Goal: Share content: Share content

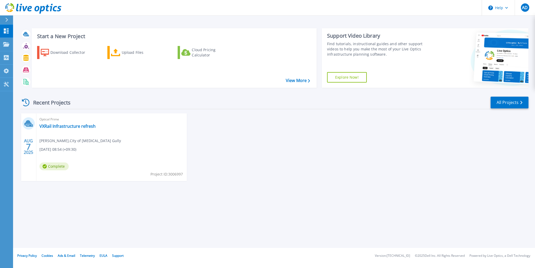
click at [207, 51] on div "Cloud Pricing Calculator" at bounding box center [213, 52] width 42 height 10
click at [505, 7] on button "Help" at bounding box center [498, 8] width 33 height 16
click at [521, 6] on div "AD" at bounding box center [525, 7] width 8 height 8
click at [464, 120] on div "AUG 7 2025 Optical Prime VXRail Infrastructure refresh Alex Dainis , City of Te…" at bounding box center [272, 152] width 512 height 78
click at [78, 121] on span "Optical Prime" at bounding box center [111, 119] width 144 height 6
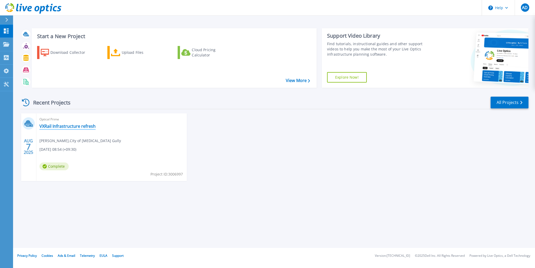
click at [73, 127] on link "VXRail Infrastructure refresh" at bounding box center [67, 126] width 56 height 5
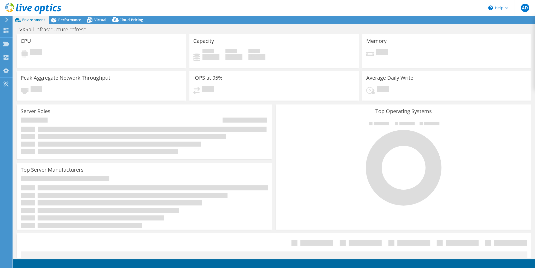
select select "[GEOGRAPHIC_DATA]"
select select "AUD"
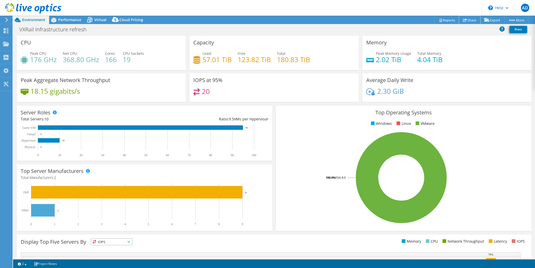
click at [467, 20] on link "Share" at bounding box center [469, 20] width 21 height 8
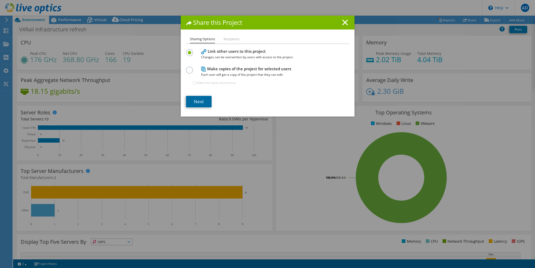
click at [195, 103] on link "Next" at bounding box center [199, 101] width 26 height 11
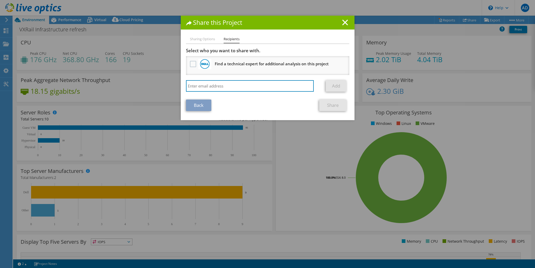
click at [241, 86] on input "search" at bounding box center [250, 85] width 128 height 11
type input "a"
click at [250, 85] on input "hazel.anderson@" at bounding box center [250, 85] width 128 height 11
type input "hazel.anderson@cttg.sa.gov.au"
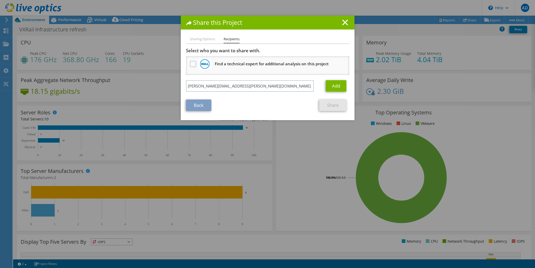
click at [202, 40] on li "Sharing Options" at bounding box center [202, 39] width 25 height 7
click at [199, 104] on link "Back" at bounding box center [198, 105] width 25 height 11
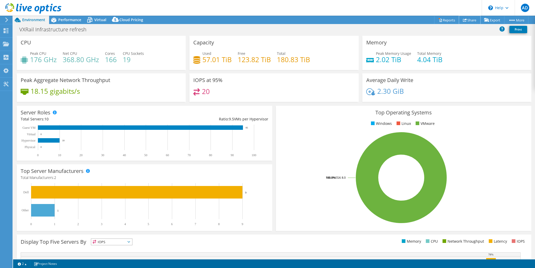
click at [468, 20] on link "Share" at bounding box center [469, 20] width 21 height 8
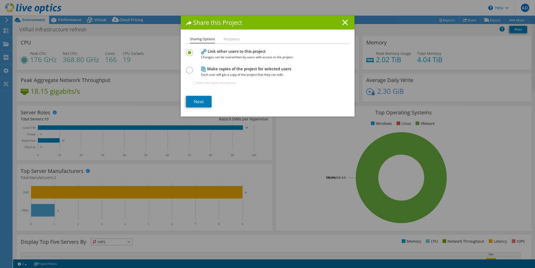
click at [220, 70] on h4 "Make copies of the project for selected users Each user will get a copy of the …" at bounding box center [266, 72] width 131 height 12
click at [188, 68] on label at bounding box center [190, 67] width 9 height 1
click at [0, 0] on input "radio" at bounding box center [0, 0] width 0 height 0
click at [187, 50] on label at bounding box center [190, 49] width 9 height 1
click at [0, 0] on input "radio" at bounding box center [0, 0] width 0 height 0
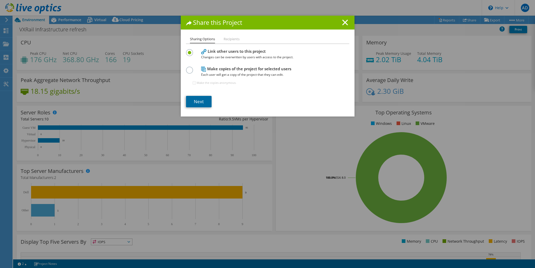
click at [200, 100] on link "Next" at bounding box center [199, 101] width 26 height 11
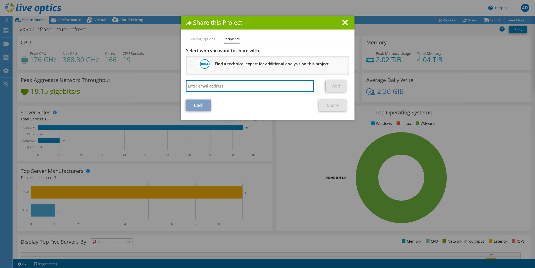
click at [231, 85] on input "search" at bounding box center [250, 85] width 128 height 11
type input "hazel.anderson@cttg.sa.gov.au"
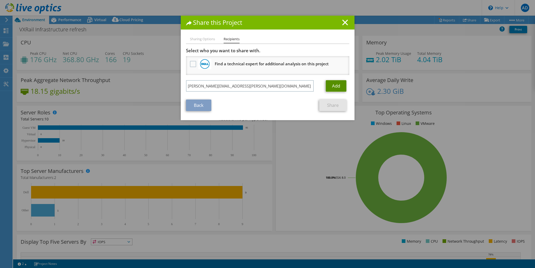
click at [332, 85] on link "Add" at bounding box center [336, 85] width 21 height 11
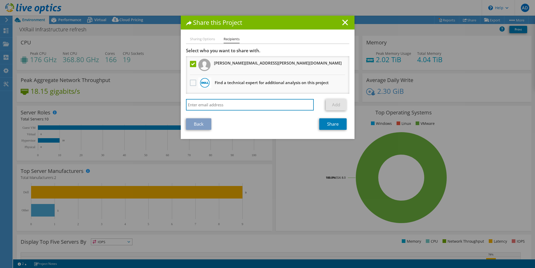
click at [227, 105] on input "search" at bounding box center [250, 104] width 128 height 11
type input "adam.may@cttg.sa.gov.au"
click at [339, 103] on link "Add" at bounding box center [336, 104] width 21 height 11
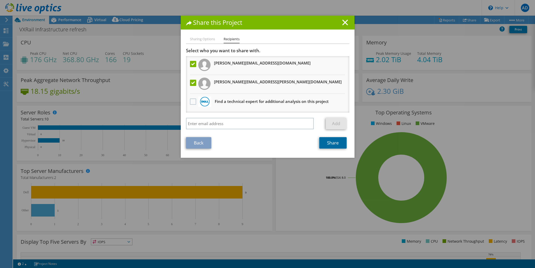
click at [331, 142] on link "Share" at bounding box center [332, 142] width 27 height 11
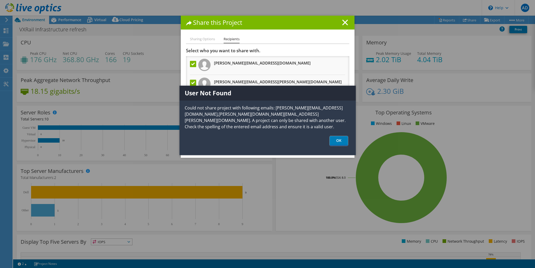
click at [341, 142] on link "OK" at bounding box center [339, 141] width 18 height 10
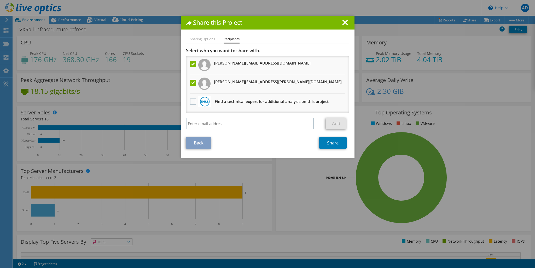
click at [200, 38] on li "Sharing Options" at bounding box center [202, 39] width 25 height 7
click at [201, 146] on link "Back" at bounding box center [198, 142] width 25 height 11
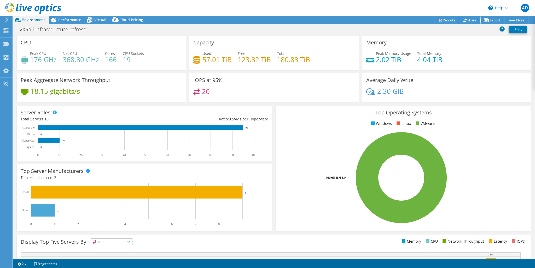
click at [467, 20] on link "Share" at bounding box center [469, 20] width 21 height 8
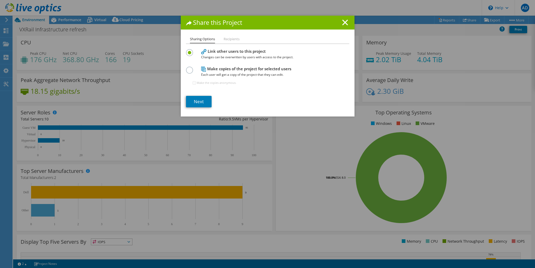
click at [187, 68] on label at bounding box center [190, 67] width 9 height 1
click at [0, 0] on input "radio" at bounding box center [0, 0] width 0 height 0
click at [199, 99] on link "Next" at bounding box center [199, 101] width 26 height 11
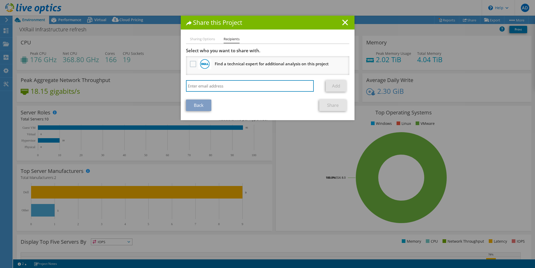
click at [201, 86] on input "search" at bounding box center [250, 85] width 128 height 11
type input "hazel.anderson@cttg.sa.gov.au"
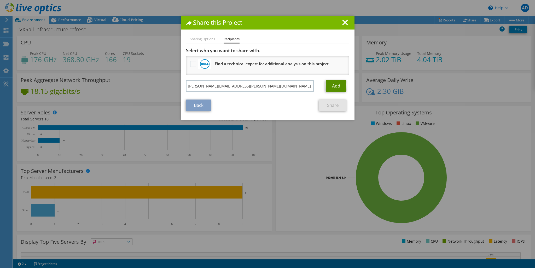
click at [330, 84] on link "Add" at bounding box center [336, 85] width 21 height 11
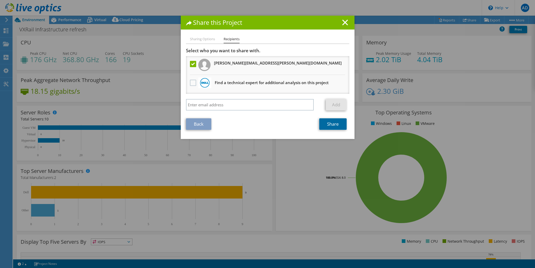
click at [336, 124] on link "Share" at bounding box center [332, 123] width 27 height 11
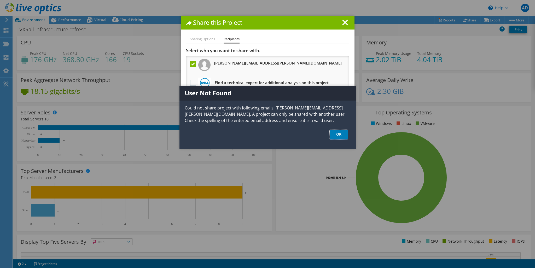
click at [339, 133] on link "OK" at bounding box center [339, 135] width 18 height 10
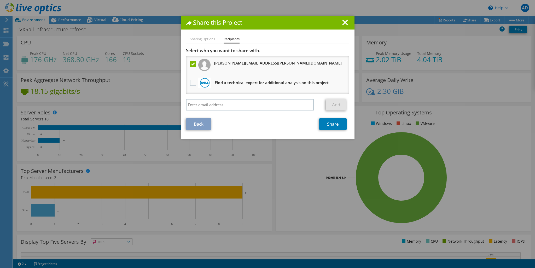
click at [342, 21] on line at bounding box center [344, 22] width 5 height 5
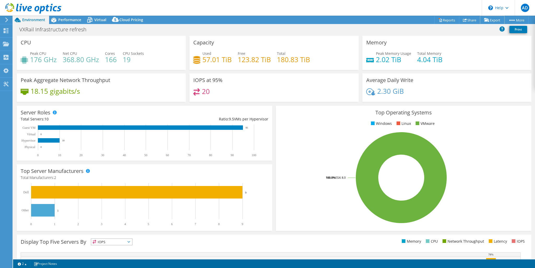
click at [487, 18] on icon at bounding box center [486, 20] width 5 height 4
click at [0, 0] on link "Publish Options" at bounding box center [0, 0] width 0 height 0
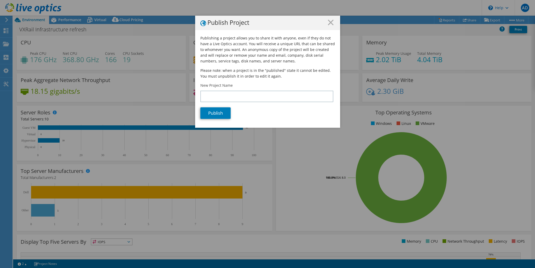
click at [330, 23] on icon at bounding box center [331, 23] width 6 height 6
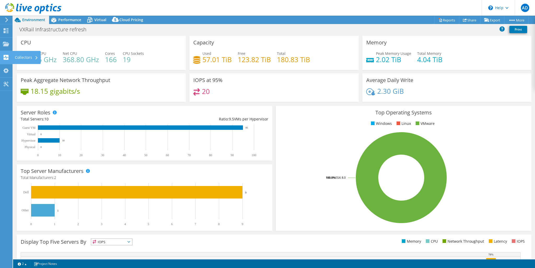
click at [25, 56] on div "Collectors" at bounding box center [26, 57] width 28 height 13
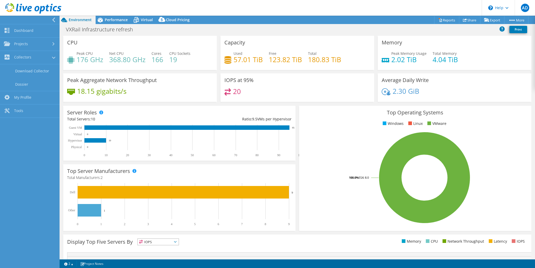
click at [21, 46] on link "Projects" at bounding box center [30, 44] width 60 height 13
click at [29, 73] on link "Upload SIOKIT & Files" at bounding box center [30, 70] width 60 height 13
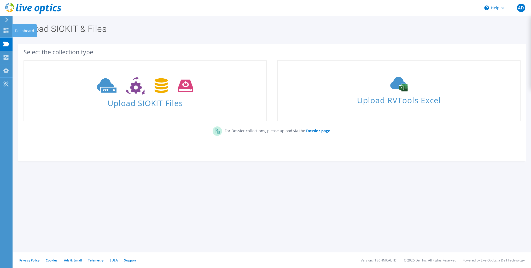
click at [7, 32] on use at bounding box center [6, 30] width 5 height 5
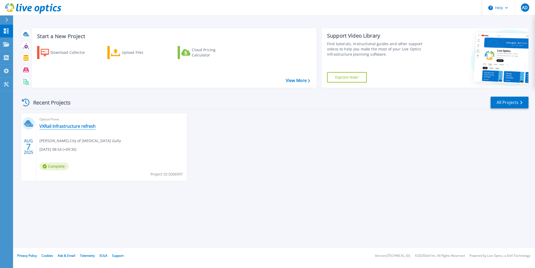
click at [58, 124] on link "VXRail Infrastructure refresh" at bounding box center [67, 126] width 56 height 5
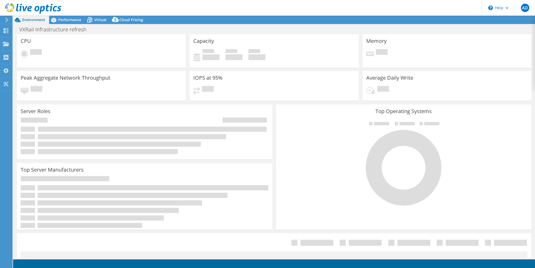
select select "[GEOGRAPHIC_DATA]"
select select "AUD"
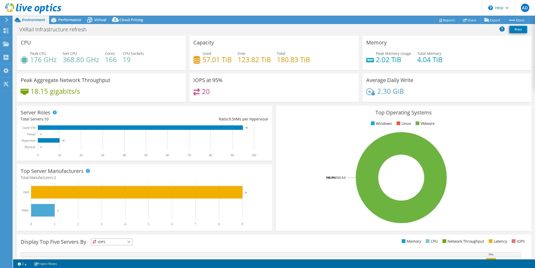
click at [68, 21] on span "Performance" at bounding box center [69, 19] width 23 height 5
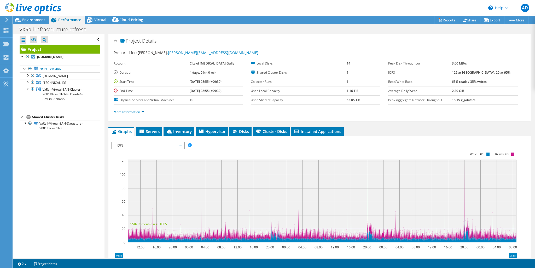
click at [67, 93] on span "VxRail-Virtual-SAN-Cluster-9081f07a-d1b3-4315-ade4-3553838b8a8b" at bounding box center [63, 94] width 40 height 14
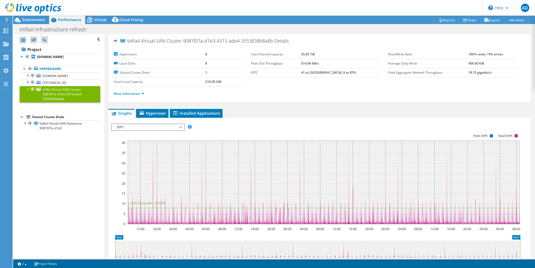
click at [98, 17] on div "Virtual" at bounding box center [97, 20] width 25 height 8
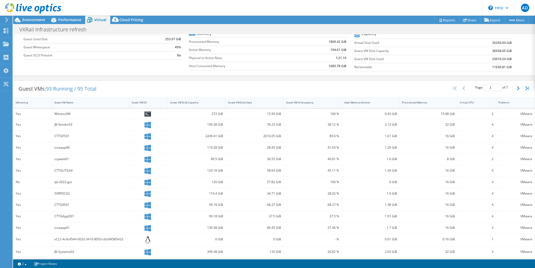
scroll to position [78, 0]
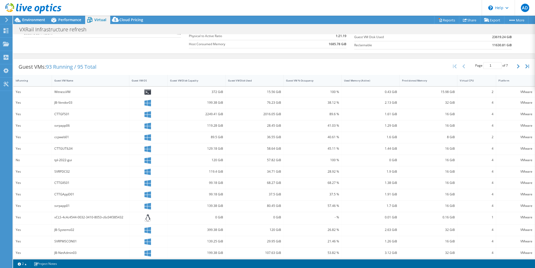
click at [244, 79] on div "Guest VM Disk Used" at bounding box center [251, 80] width 47 height 3
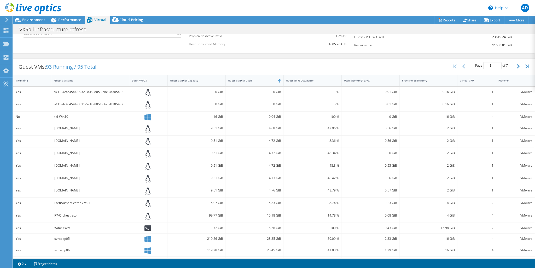
click at [244, 79] on div "Guest VM Disk Used" at bounding box center [251, 80] width 47 height 3
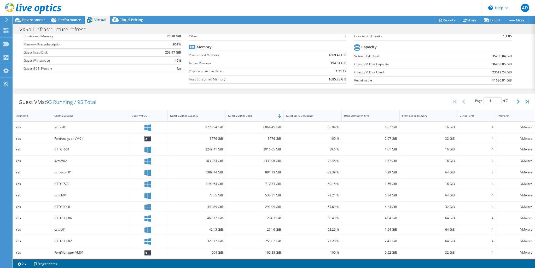
scroll to position [0, 0]
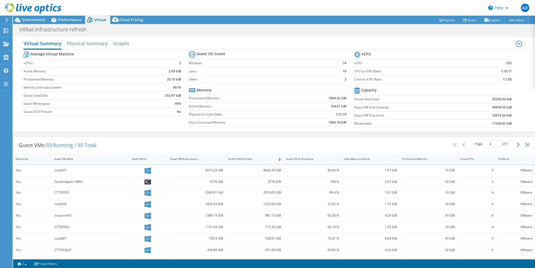
click at [95, 44] on h2 "Physical Summary" at bounding box center [87, 43] width 41 height 10
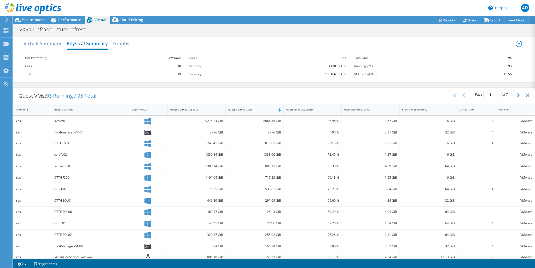
click at [121, 43] on h2 "Graphs" at bounding box center [121, 43] width 16 height 10
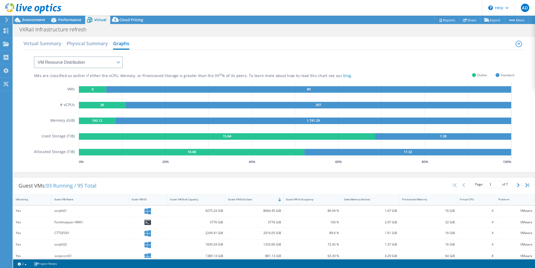
click at [87, 42] on h2 "Physical Summary" at bounding box center [87, 43] width 41 height 10
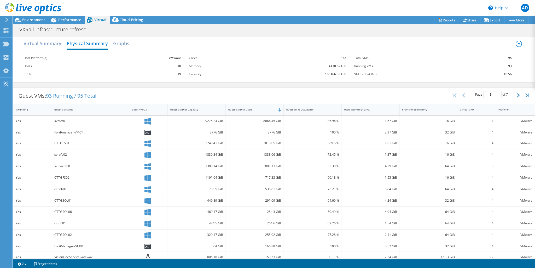
scroll to position [79, 0]
click at [517, 94] on button "button" at bounding box center [518, 95] width 9 height 10
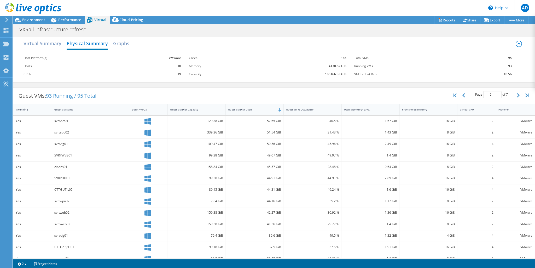
click at [517, 94] on button "button" at bounding box center [518, 95] width 9 height 10
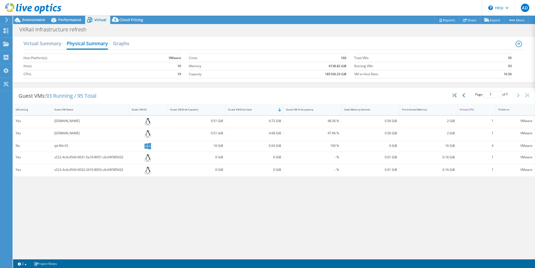
click at [463, 96] on icon "button" at bounding box center [463, 95] width 3 height 4
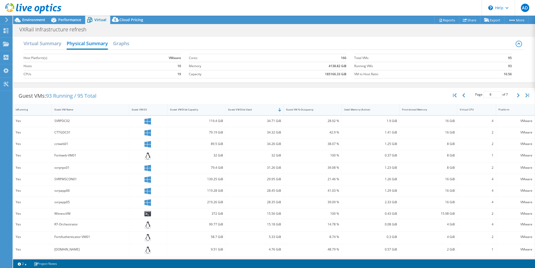
click at [517, 95] on icon "button" at bounding box center [518, 95] width 3 height 4
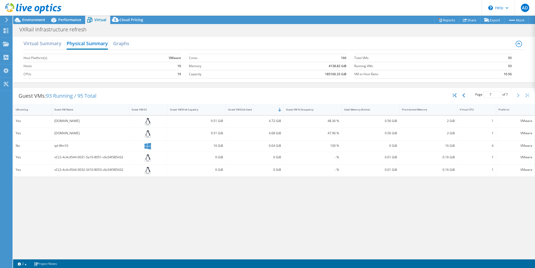
click at [464, 95] on icon "button" at bounding box center [463, 95] width 3 height 4
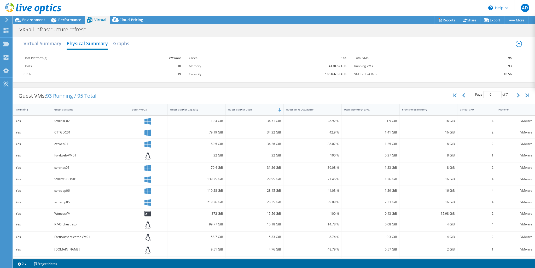
click at [463, 96] on button "button" at bounding box center [464, 95] width 9 height 10
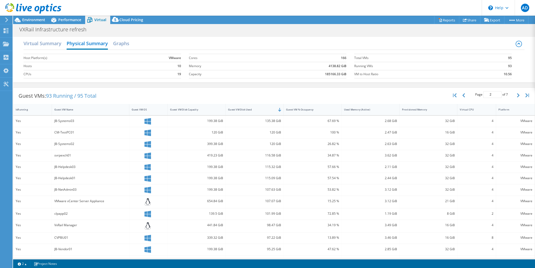
type input "1"
click at [125, 21] on span "Cloud Pricing" at bounding box center [131, 19] width 24 height 5
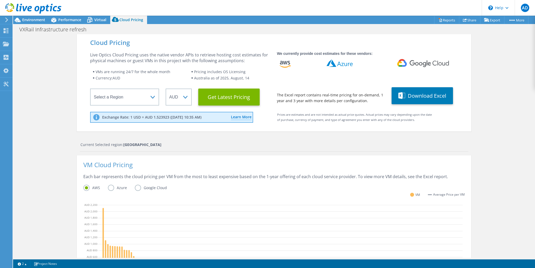
click at [416, 98] on button "Download Excel" at bounding box center [422, 95] width 61 height 17
click at [464, 21] on icon at bounding box center [465, 20] width 4 height 4
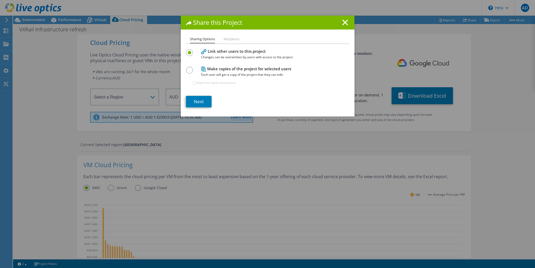
click at [201, 54] on icon at bounding box center [203, 51] width 5 height 5
click at [191, 70] on div at bounding box center [190, 70] width 9 height 6
click at [186, 68] on label at bounding box center [190, 67] width 9 height 1
click at [0, 0] on input "radio" at bounding box center [0, 0] width 0 height 0
click at [198, 102] on link "Next" at bounding box center [199, 101] width 26 height 11
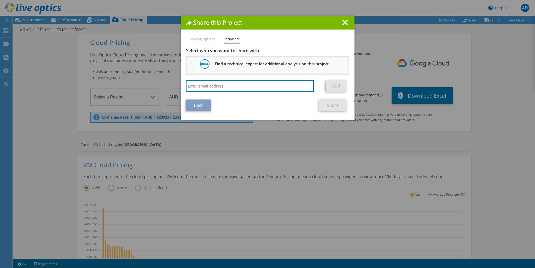
click at [229, 87] on input "search" at bounding box center [250, 85] width 128 height 11
type input "hazel.anderson@cttg.sa.gov.au"
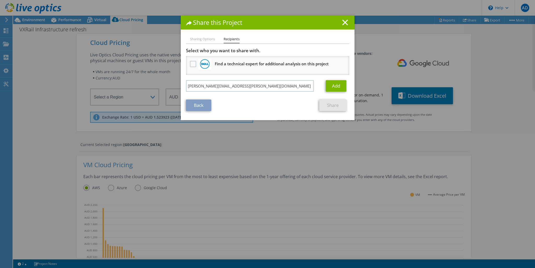
click at [323, 85] on div "Add" at bounding box center [335, 85] width 27 height 11
click at [337, 84] on link "Add" at bounding box center [336, 85] width 21 height 11
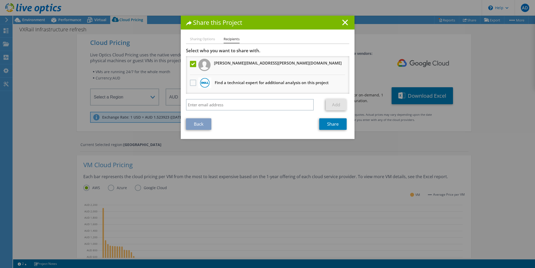
click at [200, 39] on li "Sharing Options" at bounding box center [202, 39] width 25 height 7
click at [327, 123] on link "Share" at bounding box center [332, 123] width 27 height 11
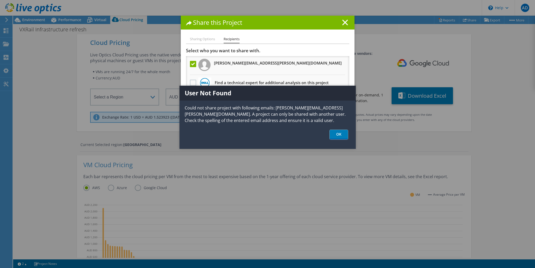
click at [337, 134] on link "OK" at bounding box center [339, 135] width 18 height 10
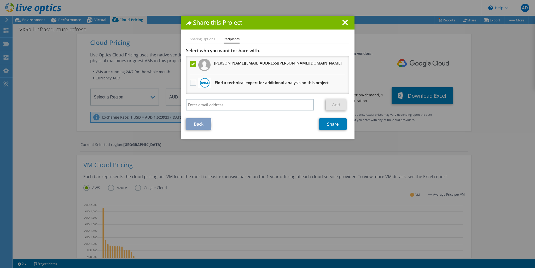
click at [199, 124] on link "Back" at bounding box center [198, 123] width 25 height 11
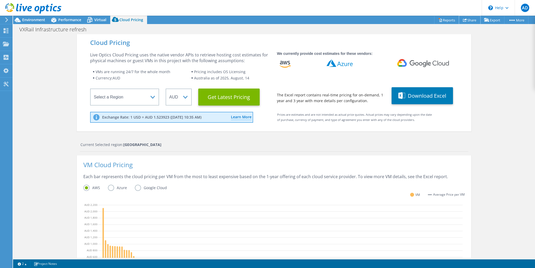
click at [469, 20] on link "Share" at bounding box center [469, 20] width 21 height 8
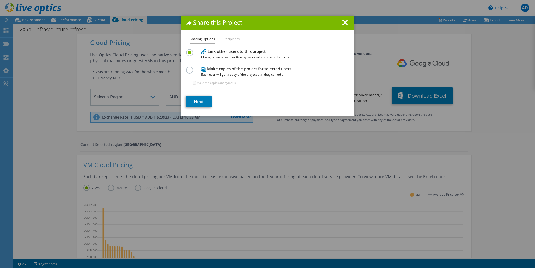
click at [342, 22] on icon at bounding box center [345, 23] width 6 height 6
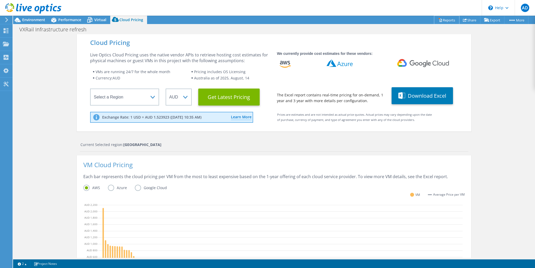
click at [445, 21] on link "Reports" at bounding box center [446, 20] width 25 height 8
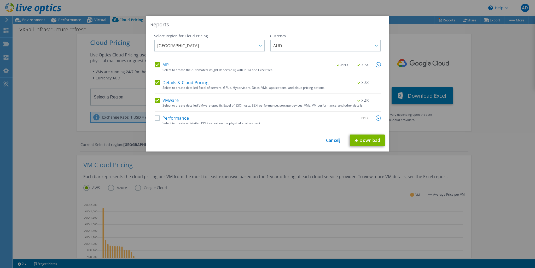
click at [332, 140] on link "Cancel" at bounding box center [332, 140] width 13 height 5
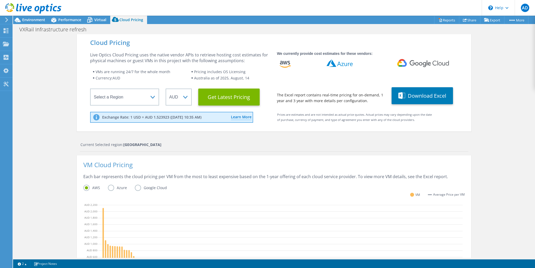
click at [0, 0] on link "Publish Options" at bounding box center [0, 0] width 0 height 0
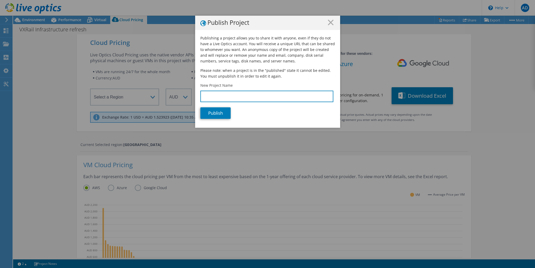
click at [226, 98] on input "New Project Name" at bounding box center [266, 96] width 133 height 11
type input "V"
click at [211, 96] on input "CTTG INfrastructure Refresh" at bounding box center [266, 96] width 133 height 11
type input "CTTG Infrastructure Refresh"
click at [216, 114] on link "Publish" at bounding box center [215, 112] width 30 height 11
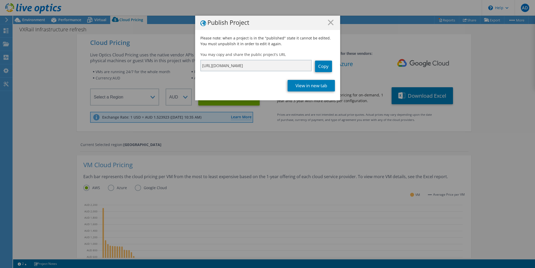
click at [319, 65] on link "Copy" at bounding box center [323, 66] width 17 height 11
click at [314, 86] on link "View in new tab" at bounding box center [311, 85] width 47 height 11
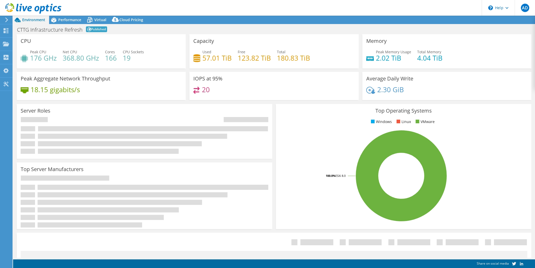
select select "USD"
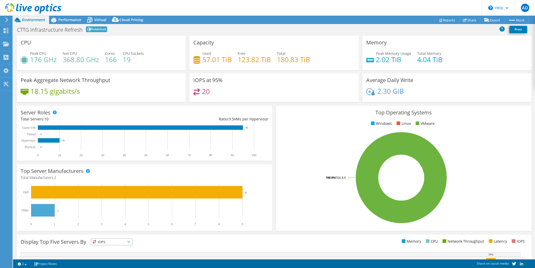
click at [203, 78] on h3 "IOPS at 95%" at bounding box center [207, 80] width 29 height 6
click at [70, 21] on span "Performance" at bounding box center [69, 19] width 23 height 5
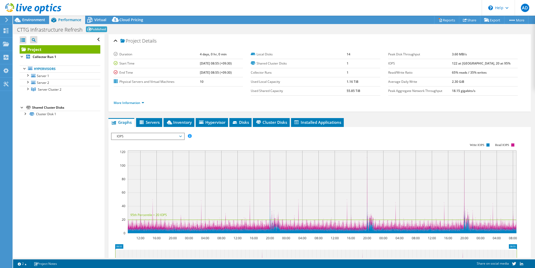
click at [34, 20] on span "Environment" at bounding box center [33, 19] width 23 height 5
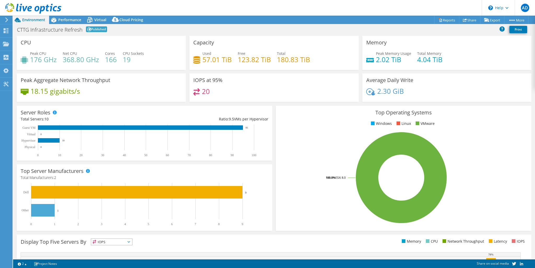
click at [498, 8] on div "\n Help" at bounding box center [498, 8] width 33 height 16
click at [499, 35] on link "Contact Support" at bounding box center [511, 35] width 58 height 13
